Goal: Transaction & Acquisition: Purchase product/service

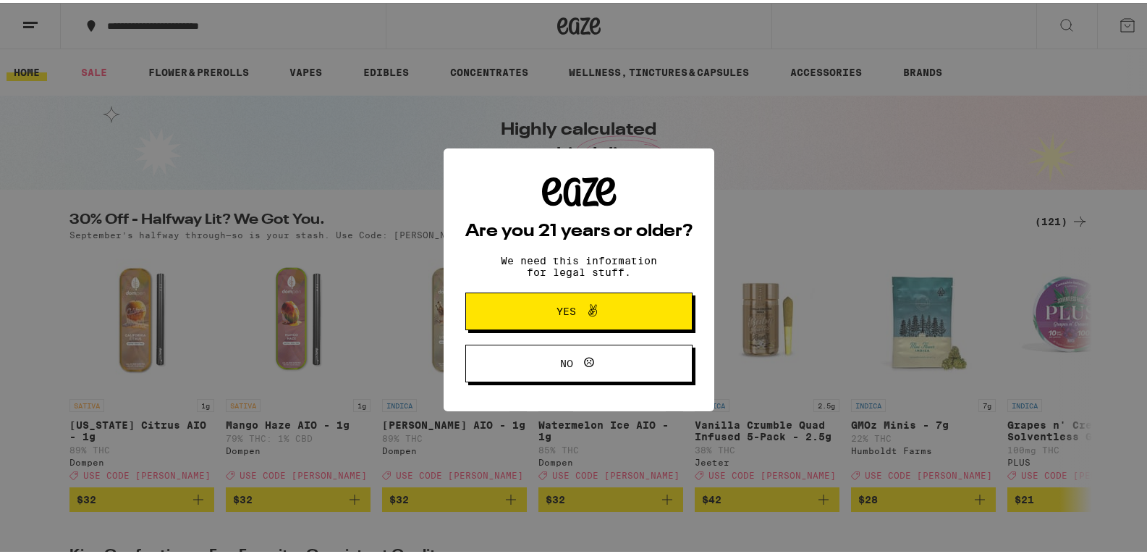
click at [589, 309] on icon at bounding box center [593, 307] width 9 height 12
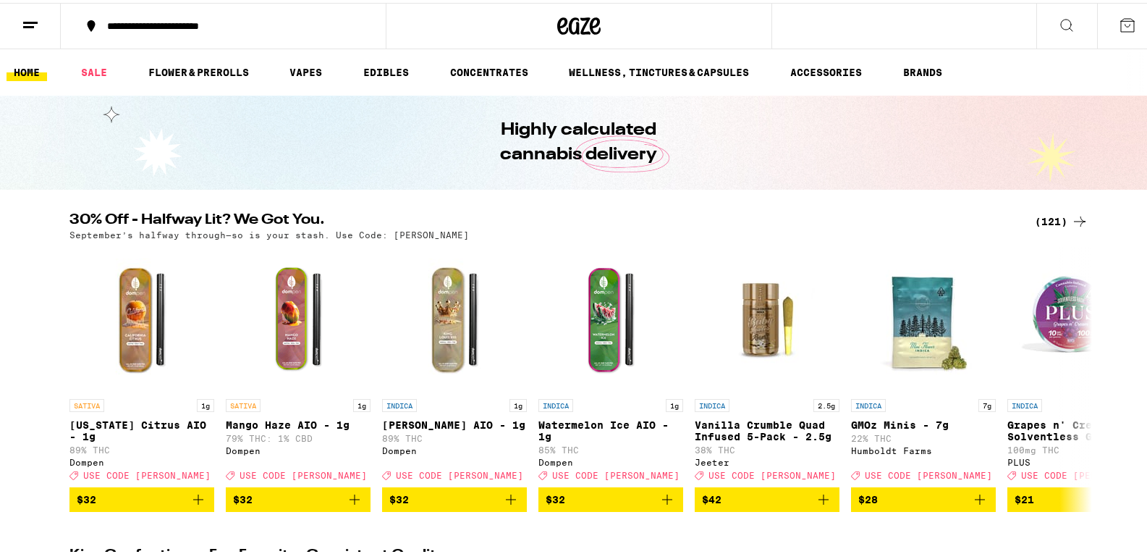
click at [20, 60] on ul "HOME SALE FLOWER & PREROLLS VAPES EDIBLES CONCENTRATES WELLNESS, TINCTURES & CA…" at bounding box center [579, 69] width 1158 height 46
click at [20, 61] on link "HOME" at bounding box center [27, 69] width 41 height 17
click at [34, 26] on icon at bounding box center [30, 22] width 17 height 17
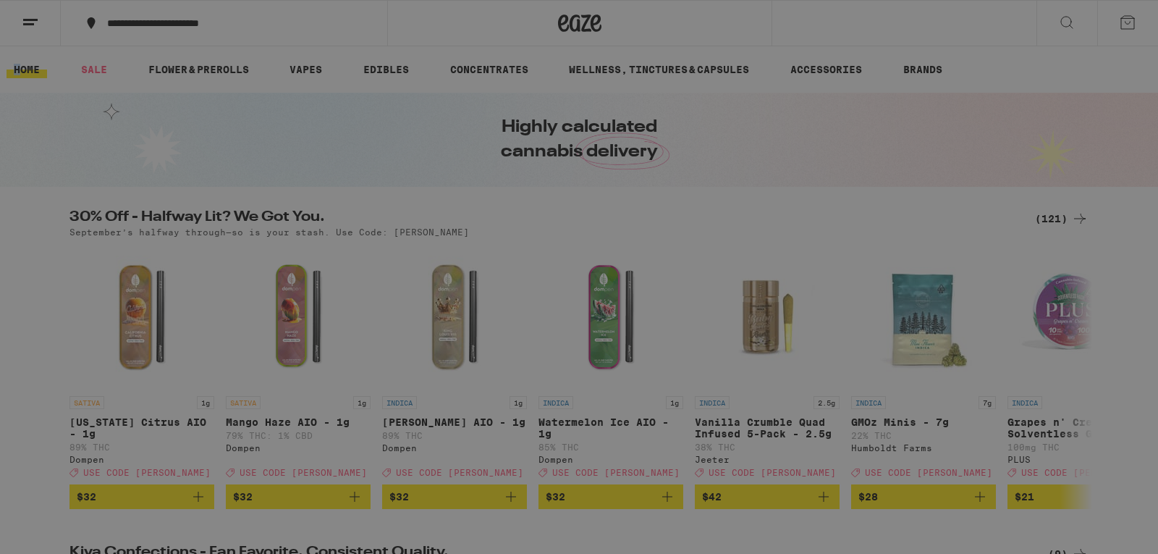
click at [182, 74] on span "Log In" at bounding box center [201, 77] width 39 height 10
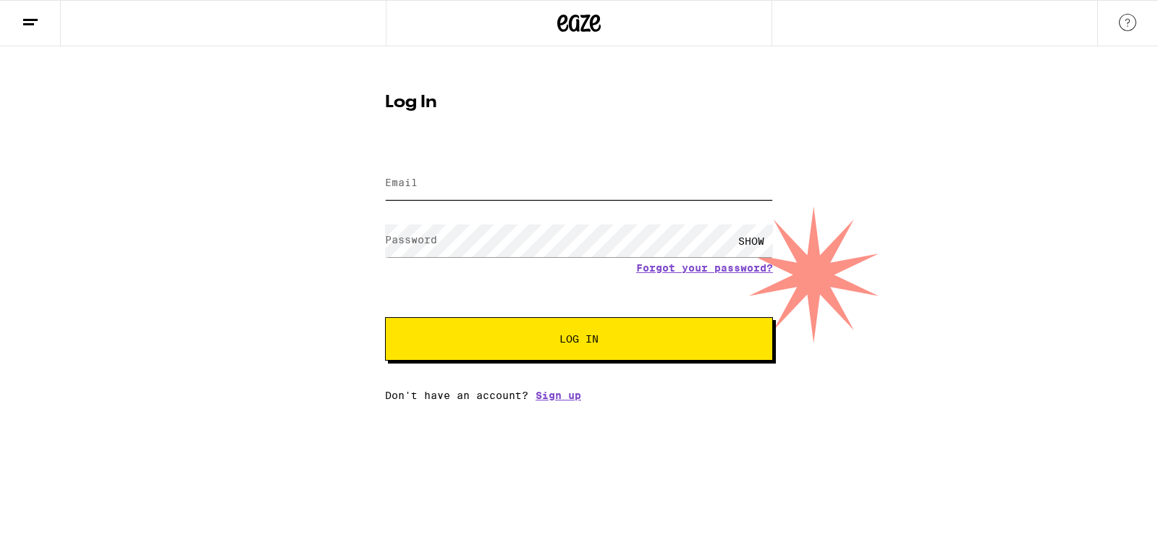
type input "twheetybird@yahoo.com"
click at [478, 290] on form "Email Email twheetybird@yahoo.com Password Password SHOW Forgot your password? …" at bounding box center [579, 254] width 388 height 213
click at [590, 336] on span "Log In" at bounding box center [579, 339] width 39 height 10
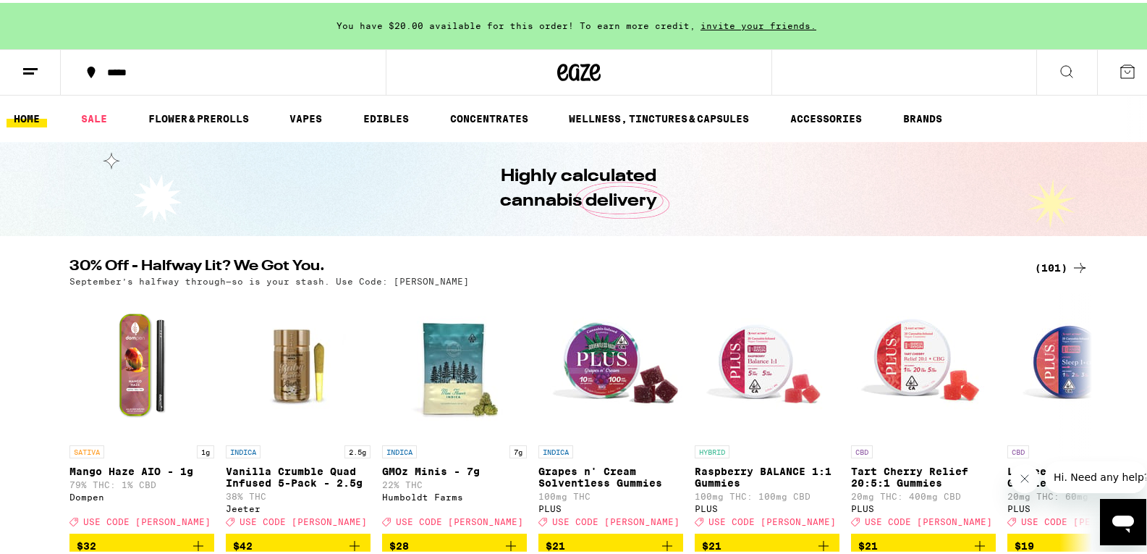
click at [1058, 69] on icon at bounding box center [1066, 68] width 17 height 17
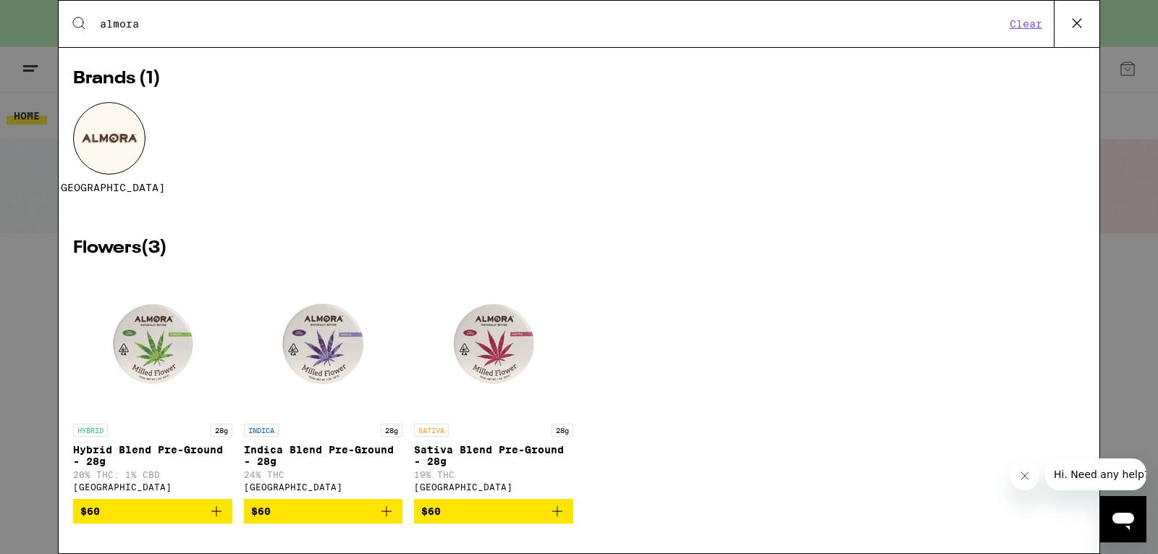
scroll to position [41, 0]
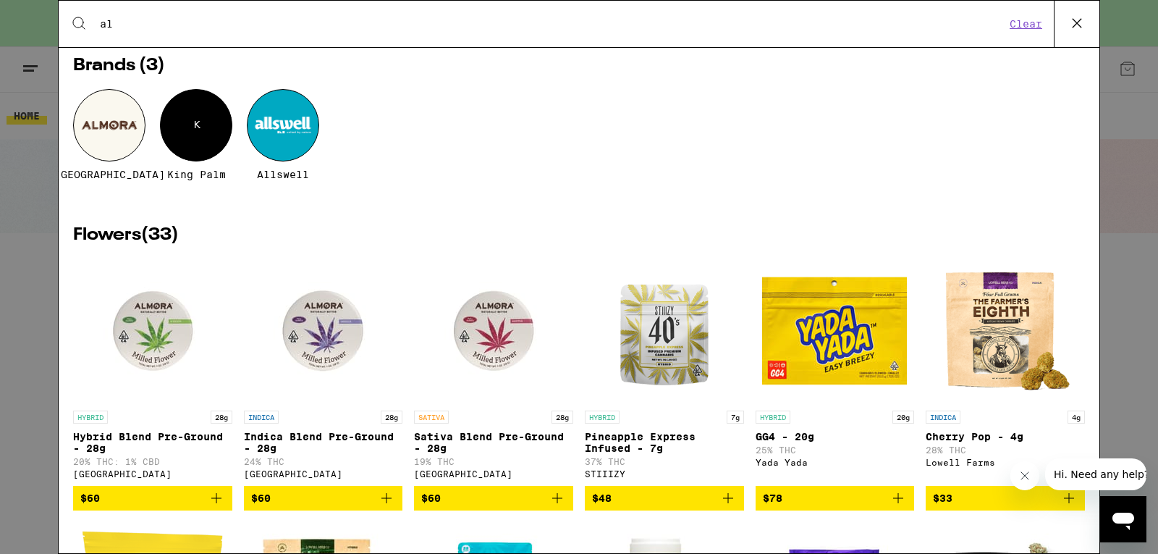
type input "a"
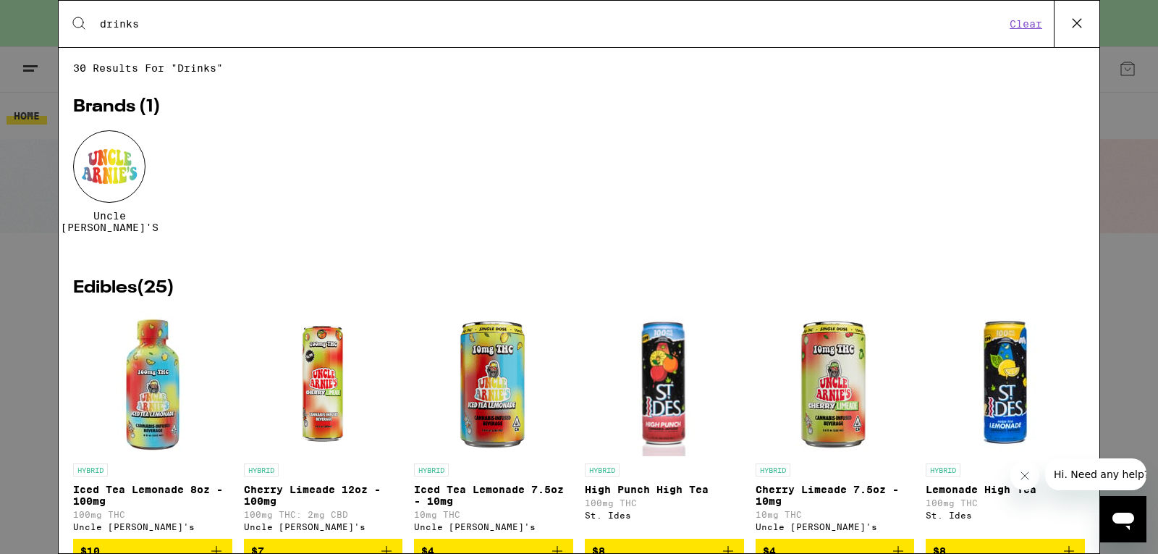
type input "drinks"
click at [76, 19] on icon at bounding box center [78, 22] width 17 height 17
click at [943, 22] on input "drinks" at bounding box center [552, 23] width 906 height 13
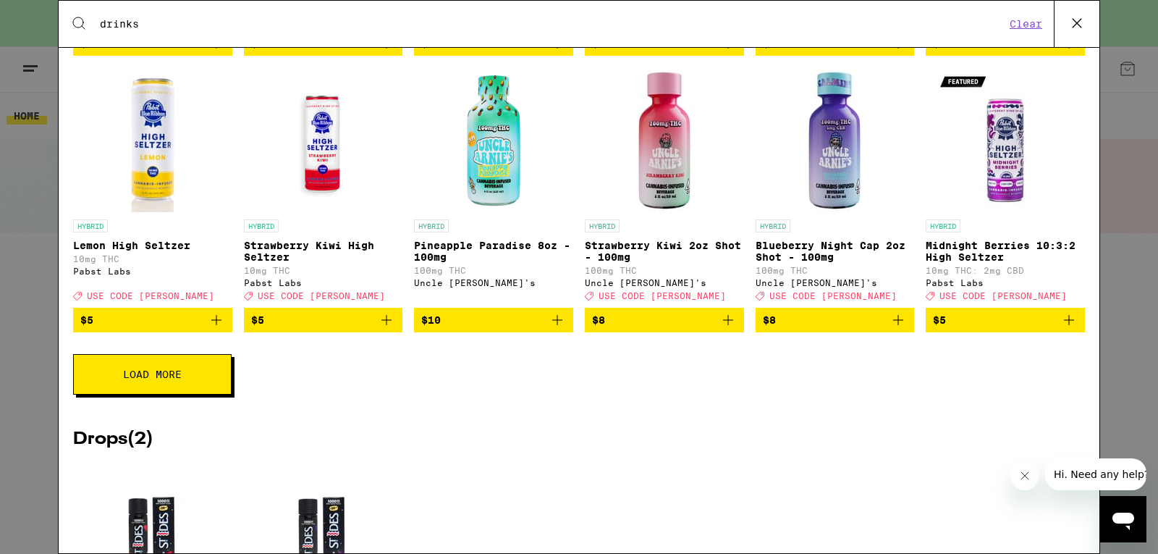
scroll to position [534, 0]
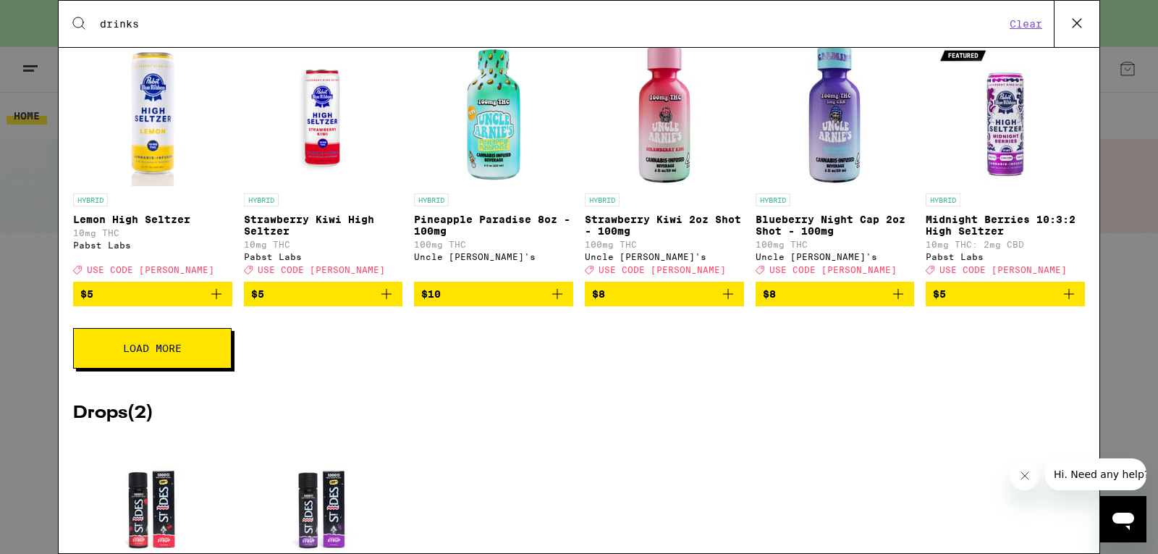
click at [198, 368] on button "Load More" at bounding box center [152, 348] width 159 height 41
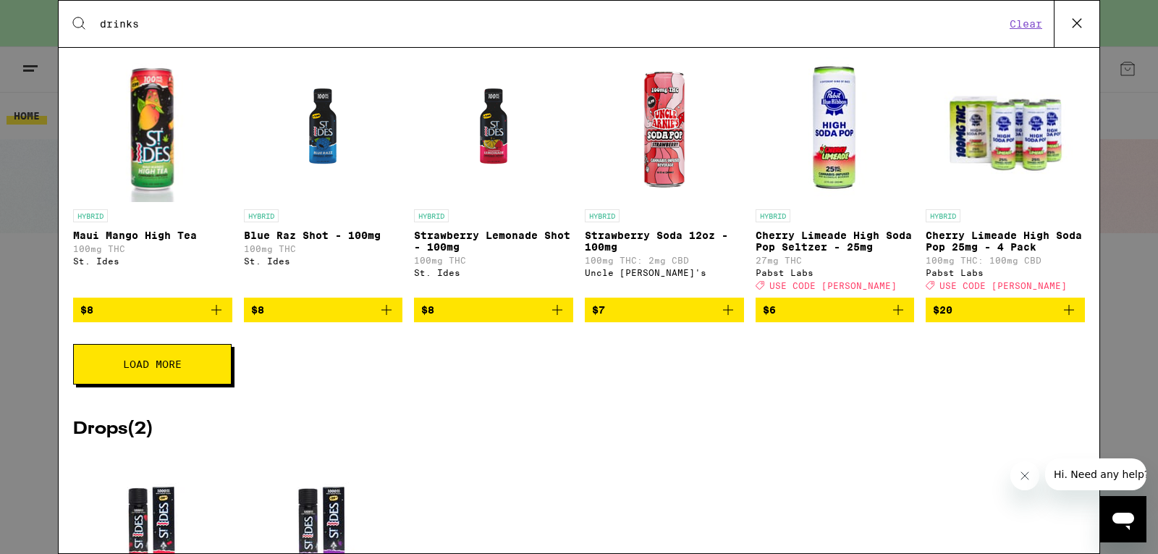
scroll to position [1073, 0]
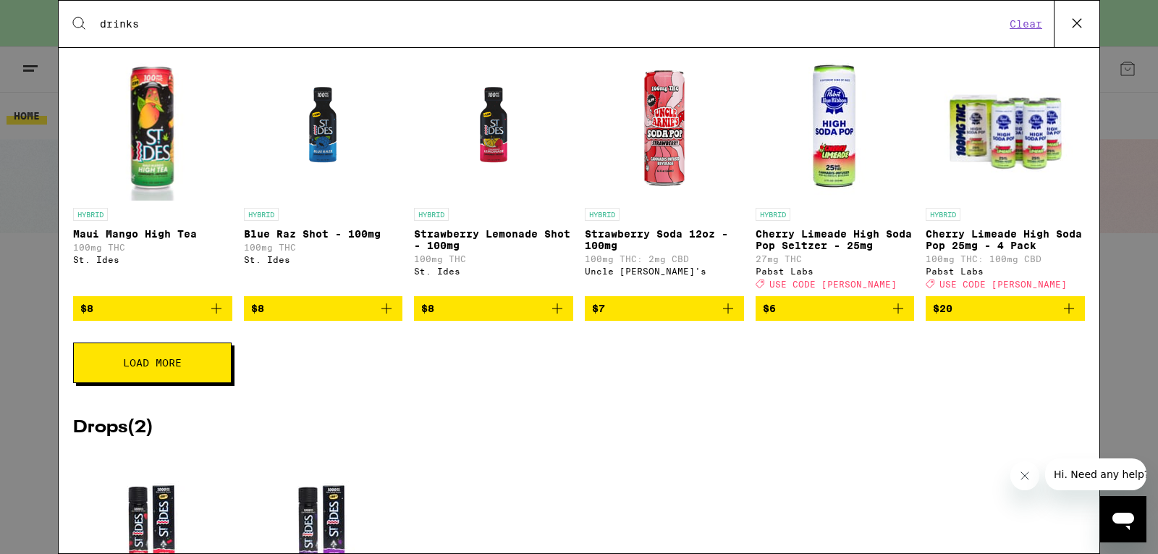
click at [143, 383] on button "Load More" at bounding box center [152, 362] width 159 height 41
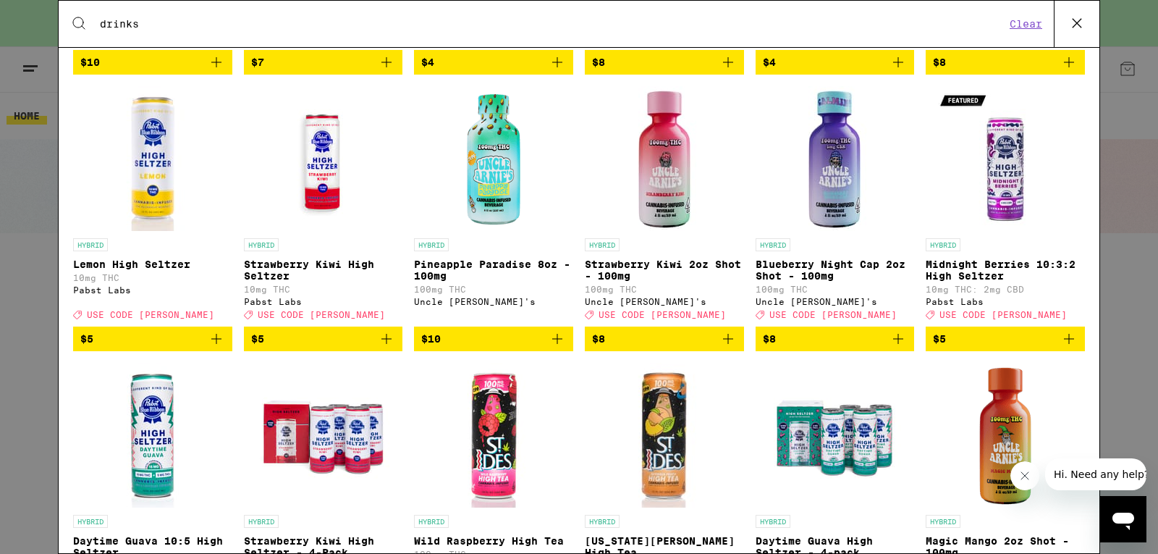
scroll to position [0, 0]
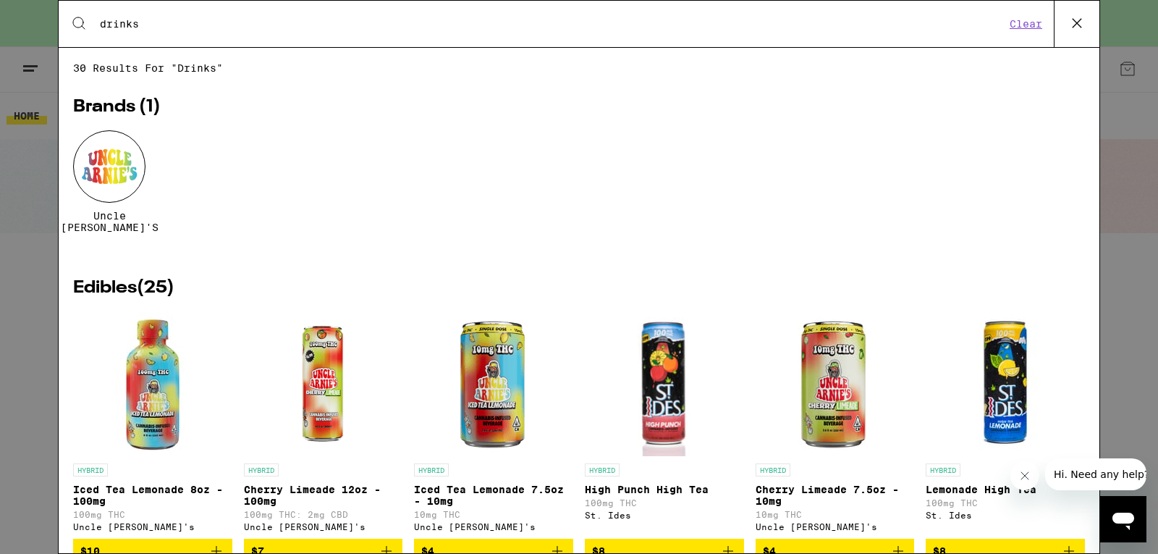
click at [1077, 26] on icon at bounding box center [1077, 23] width 22 height 22
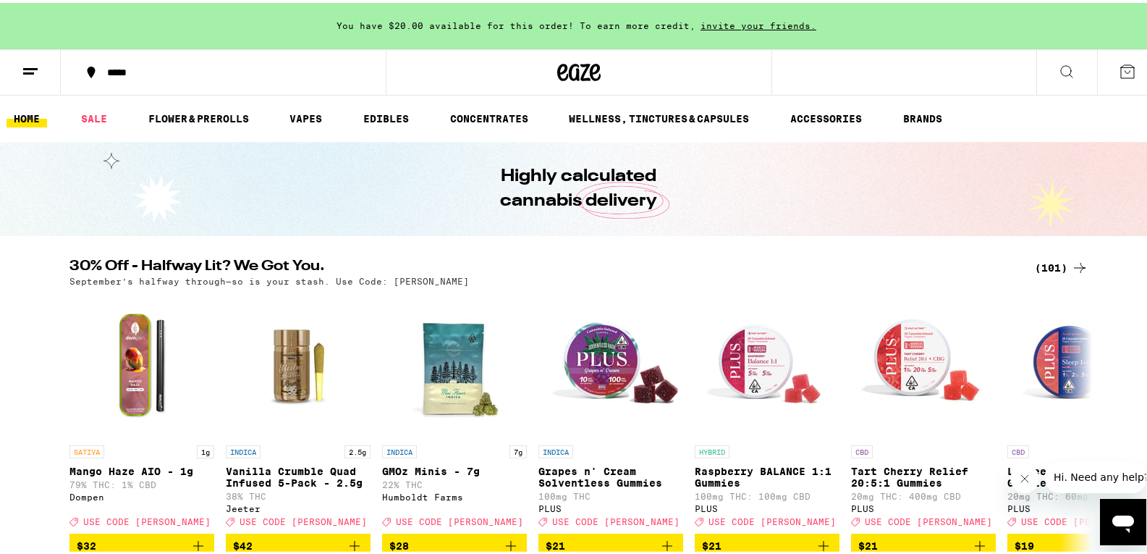
click at [42, 70] on button at bounding box center [30, 70] width 61 height 46
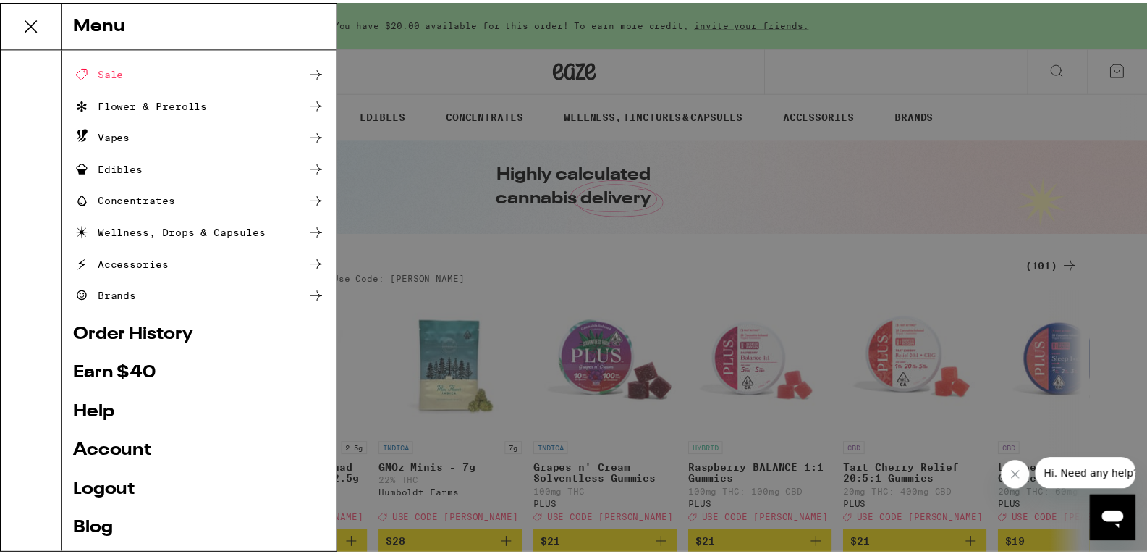
scroll to position [111, 0]
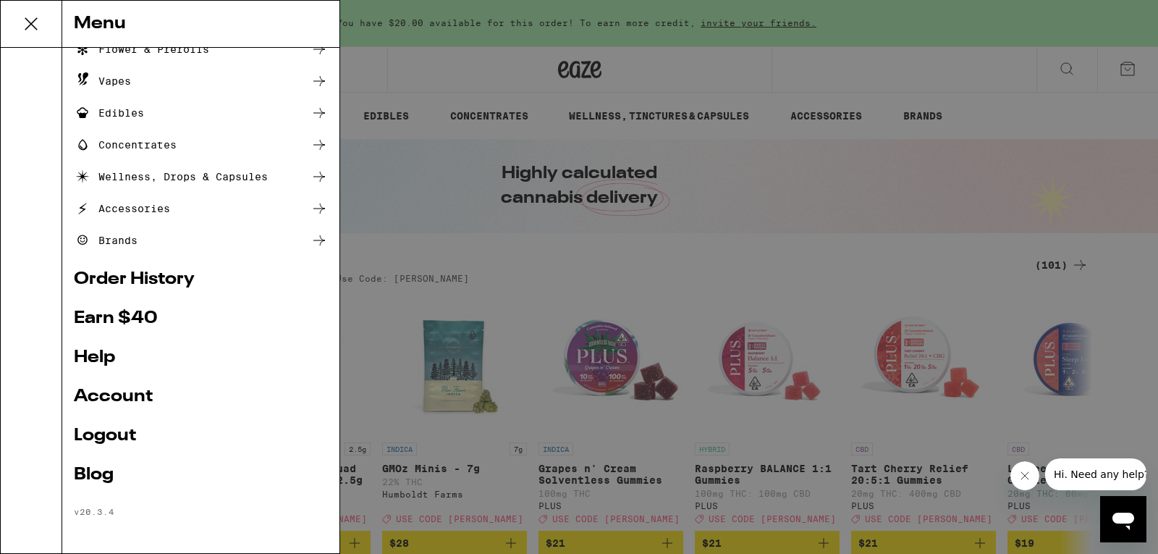
click at [132, 440] on link "Logout" at bounding box center [201, 435] width 254 height 17
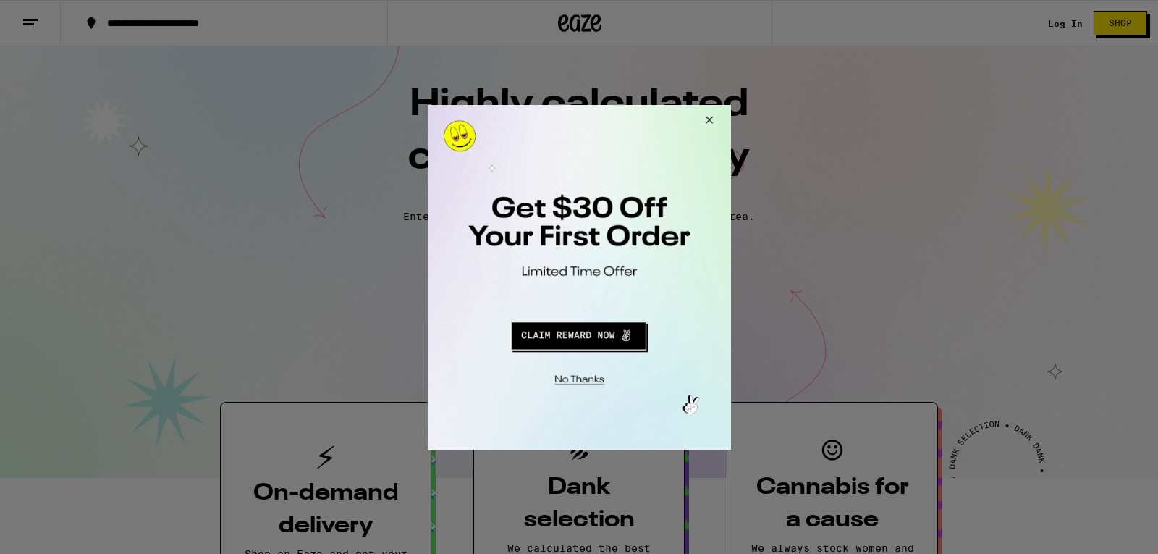
click at [585, 337] on button "Redirect to URL" at bounding box center [578, 333] width 252 height 35
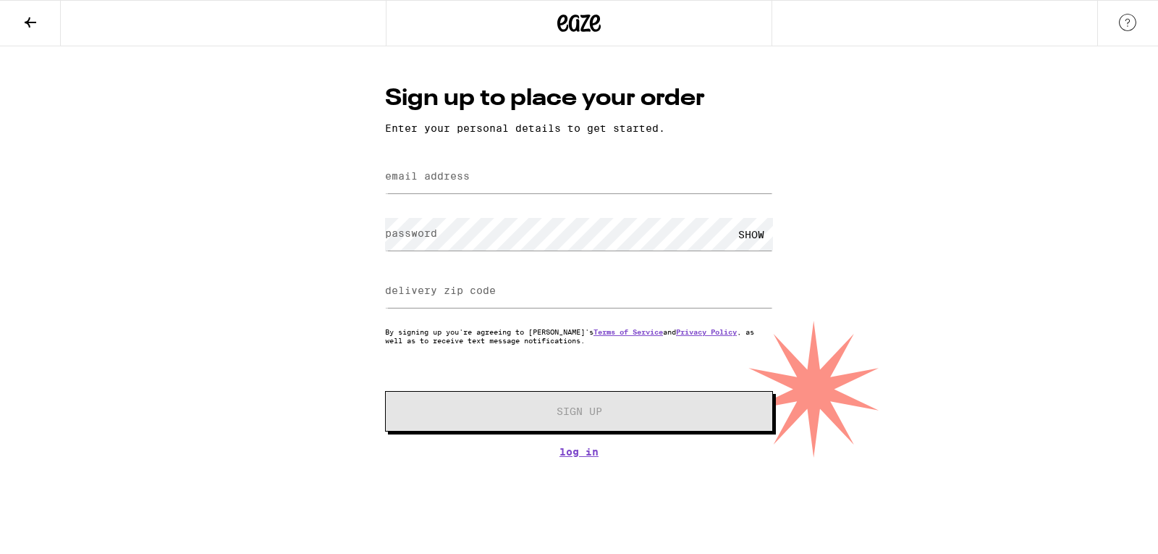
click at [42, 22] on button at bounding box center [30, 24] width 61 height 46
